Goal: Check status: Check status

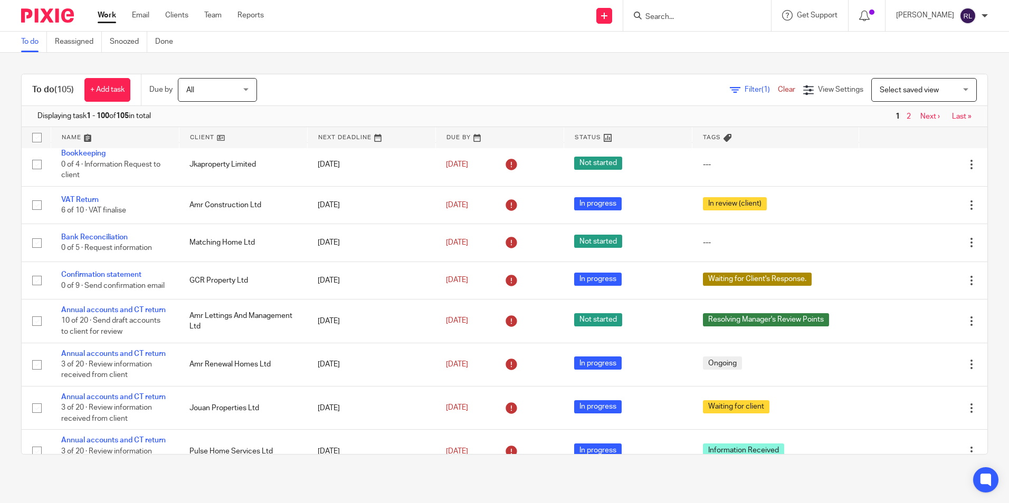
scroll to position [422, 0]
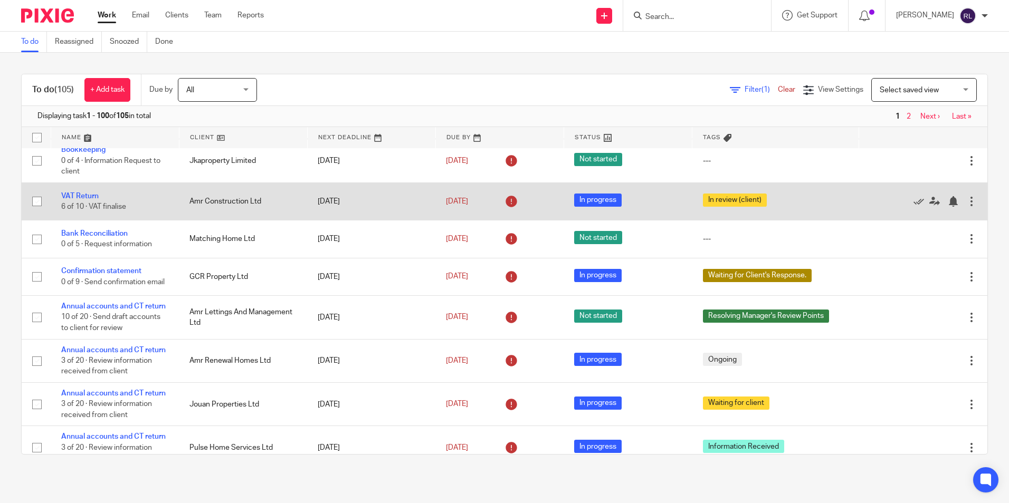
drag, startPoint x: 207, startPoint y: 228, endPoint x: 327, endPoint y: 228, distance: 120.3
click at [327, 220] on tr "VAT Return 6 of 10 · VAT finalise Amr Construction Ltd [DATE] [DATE] In progres…" at bounding box center [505, 201] width 966 height 37
click at [80, 200] on link "VAT Return" at bounding box center [79, 196] width 37 height 7
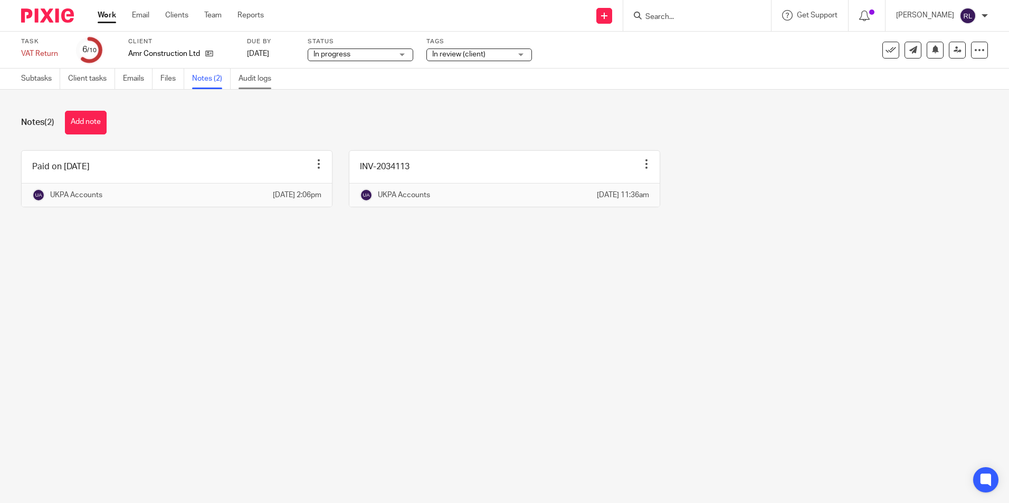
click at [273, 85] on link "Audit logs" at bounding box center [258, 79] width 41 height 21
